Goal: Task Accomplishment & Management: Manage account settings

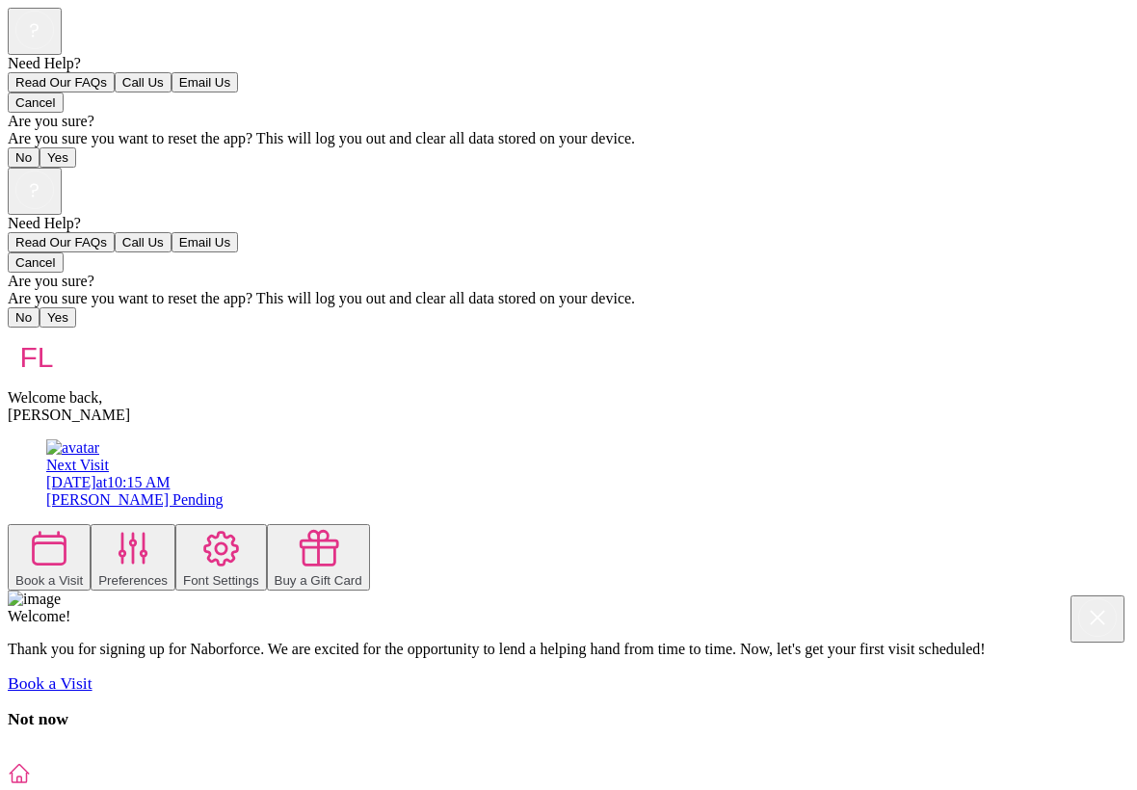
click at [168, 527] on div at bounding box center [132, 550] width 69 height 46
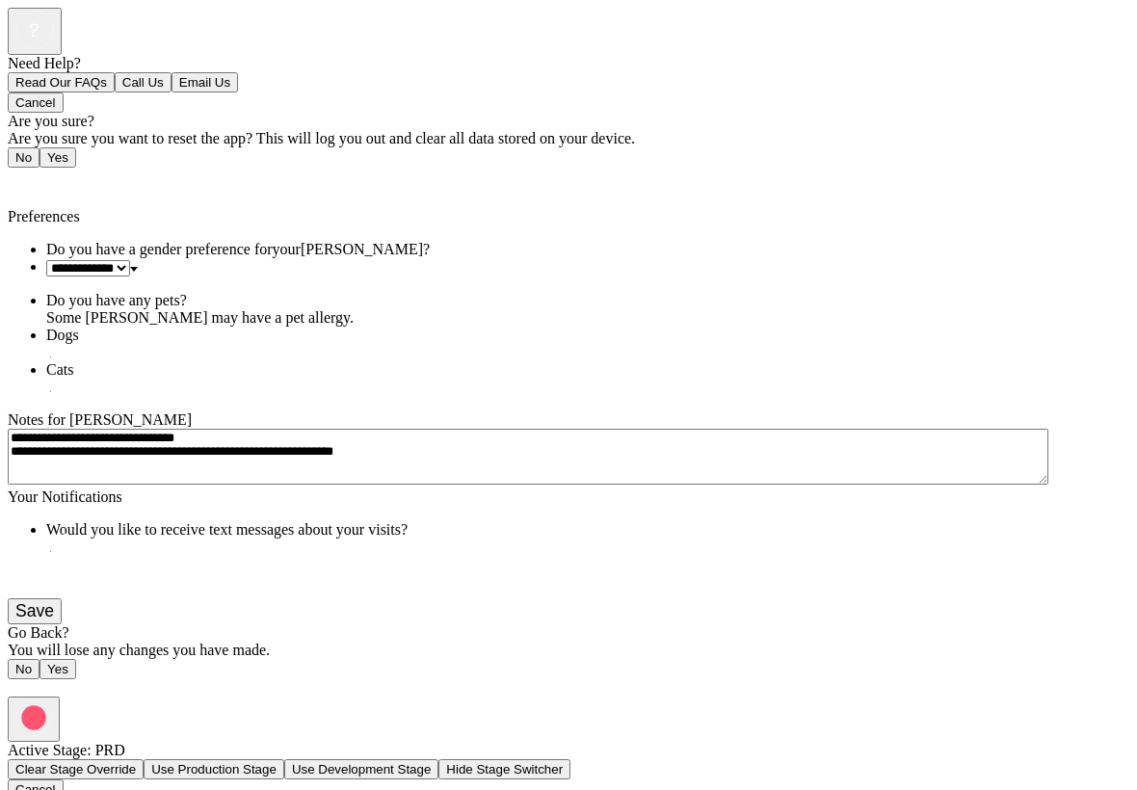
scroll to position [117, 0]
click at [62, 624] on button "Save" at bounding box center [35, 611] width 54 height 26
